Goal: Transaction & Acquisition: Book appointment/travel/reservation

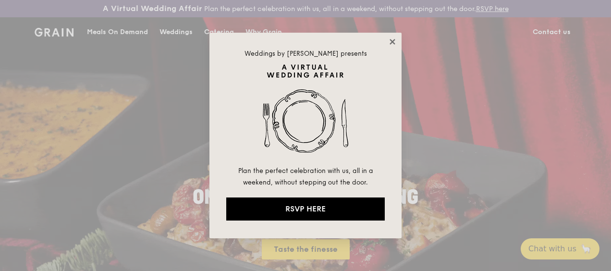
click at [390, 42] on icon at bounding box center [392, 41] width 9 height 9
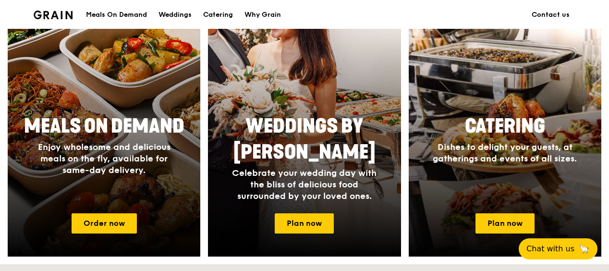
scroll to position [480, 0]
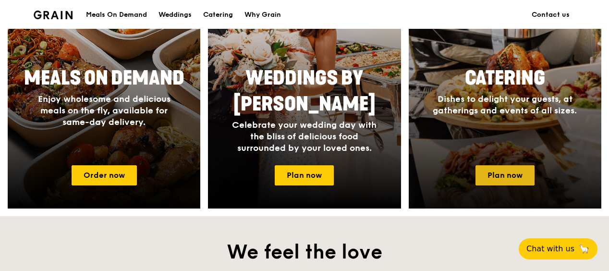
click at [517, 185] on link "Plan now" at bounding box center [505, 175] width 59 height 20
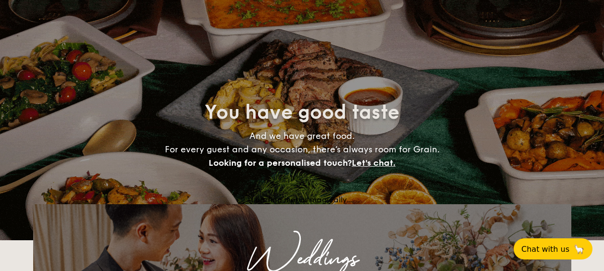
select select
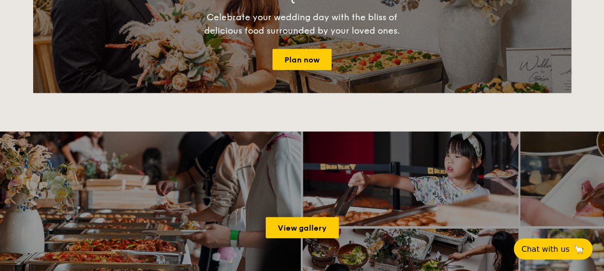
scroll to position [1231, 0]
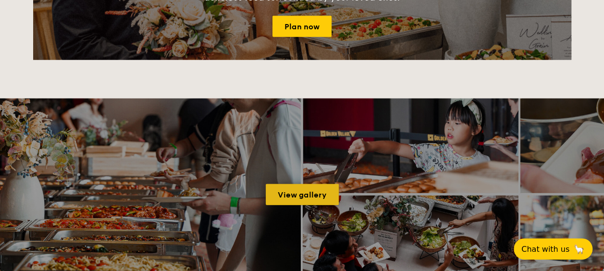
click at [310, 191] on link "View gallery" at bounding box center [302, 194] width 73 height 21
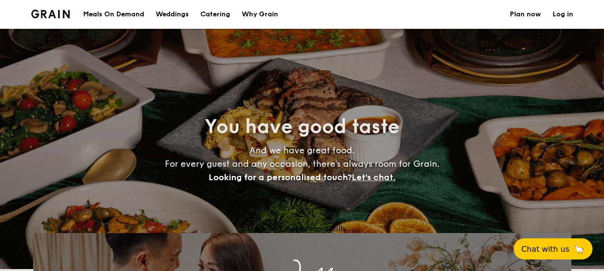
select select
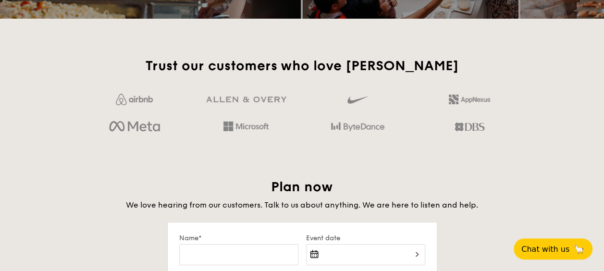
scroll to position [1585, 0]
